Goal: Navigation & Orientation: Find specific page/section

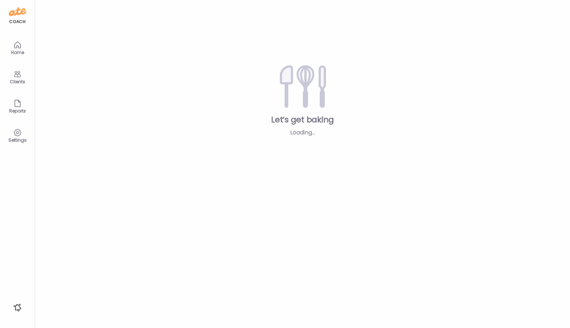
type input "**********"
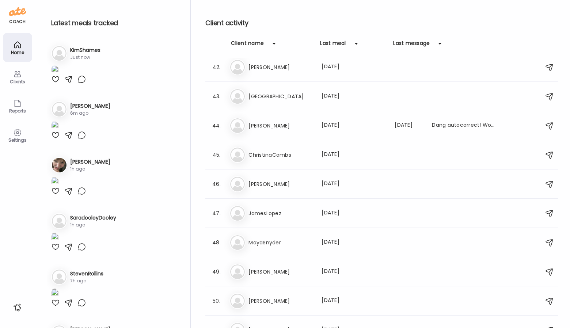
scroll to position [1655, 0]
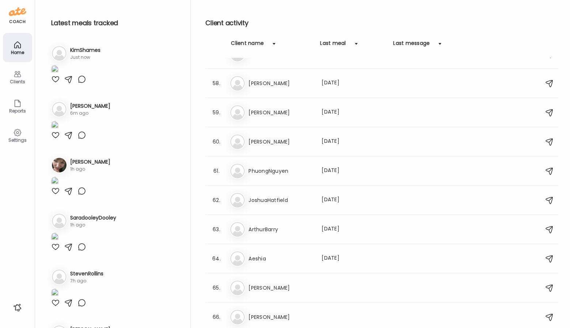
type input "**********"
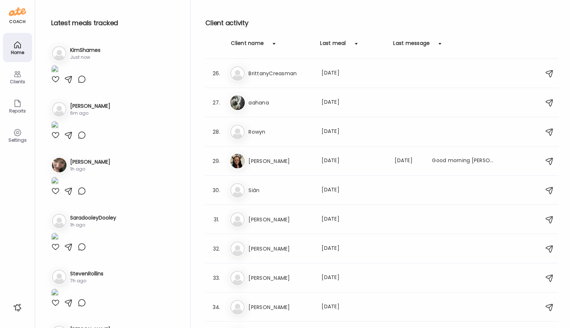
scroll to position [730, 0]
click at [316, 177] on div "30. Si Siân Last meal: [DATE]" at bounding box center [381, 189] width 353 height 29
click at [304, 187] on h3 "Siân" at bounding box center [280, 189] width 64 height 9
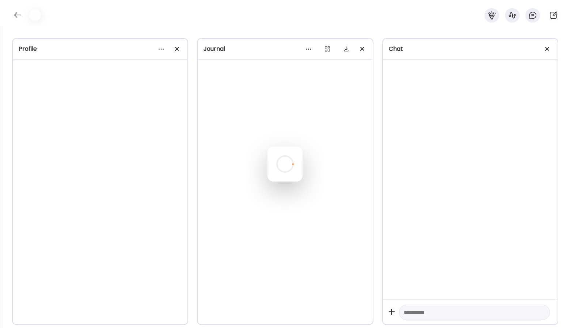
scroll to position [115, 0]
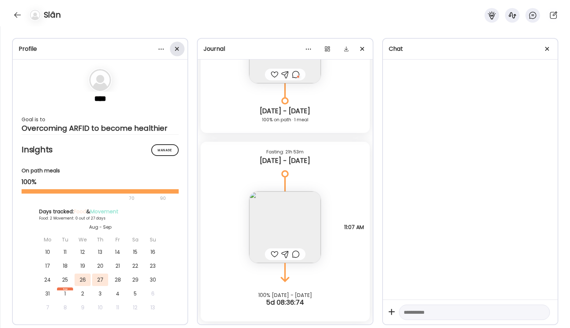
click at [177, 52] on div at bounding box center [177, 49] width 15 height 15
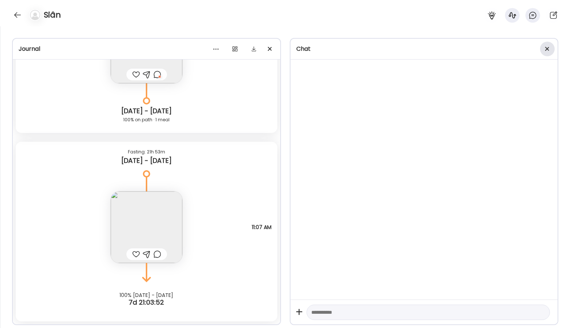
click at [548, 50] on span at bounding box center [547, 49] width 4 height 4
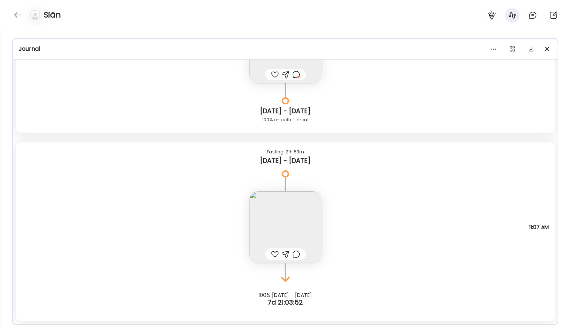
scroll to position [0, 0]
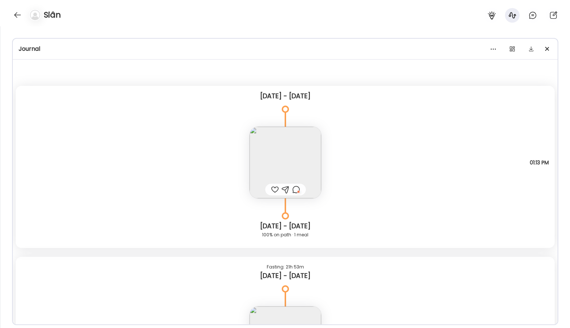
click at [297, 189] on div at bounding box center [296, 189] width 8 height 9
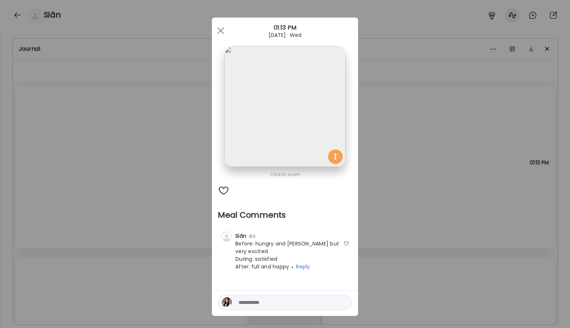
click at [398, 125] on div "Ate Coach Dashboard Wahoo! It’s official Take a moment to set up your Coach Pro…" at bounding box center [285, 164] width 570 height 328
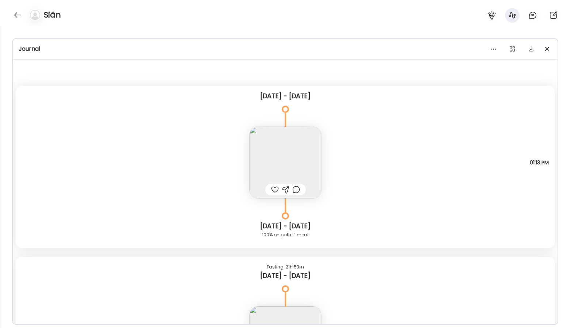
scroll to position [731, 0]
click at [309, 155] on img at bounding box center [285, 163] width 72 height 72
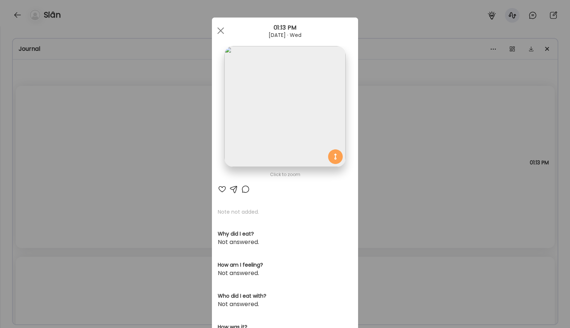
click at [297, 125] on img at bounding box center [284, 106] width 121 height 121
